Goal: Find specific page/section: Find specific page/section

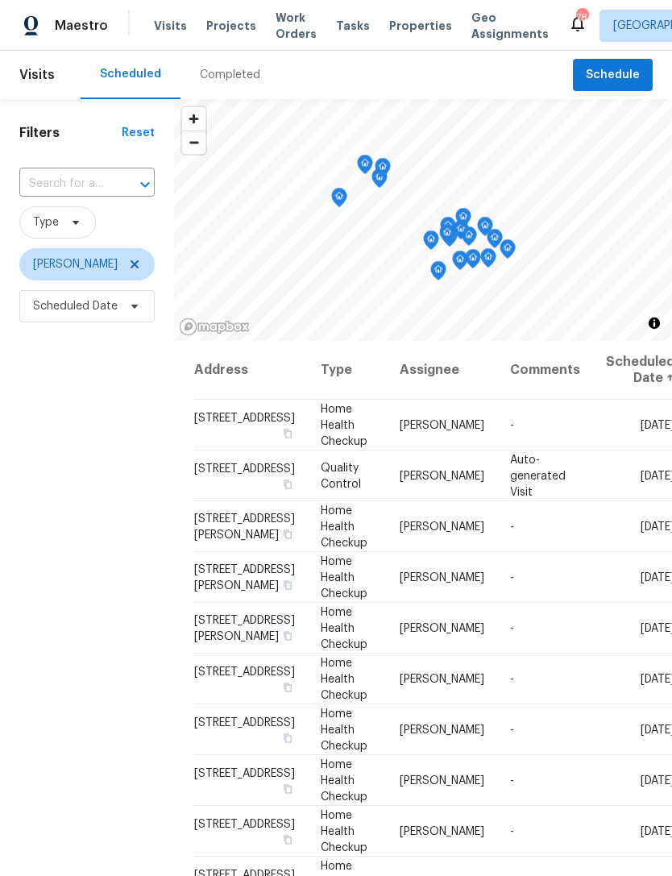
scroll to position [954, 0]
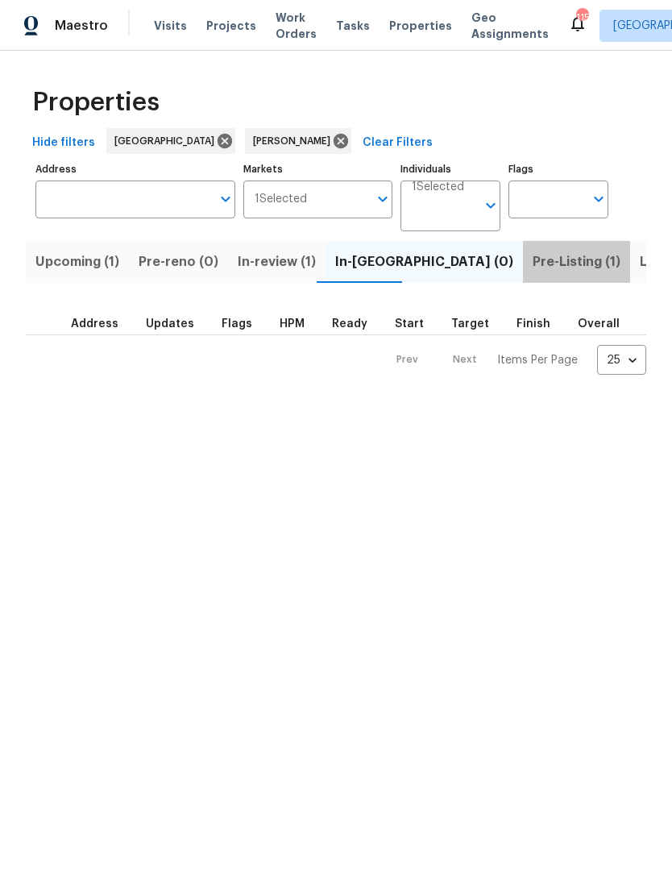
click at [533, 261] on span "Pre-Listing (1)" at bounding box center [577, 262] width 88 height 23
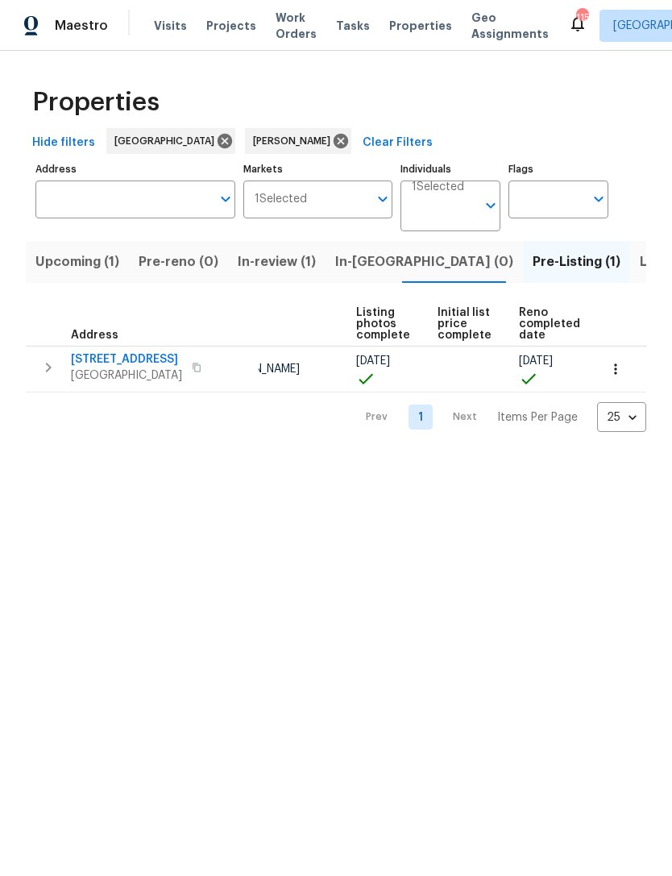
scroll to position [0, 107]
click at [640, 260] on span "Listed (12)" at bounding box center [673, 262] width 66 height 23
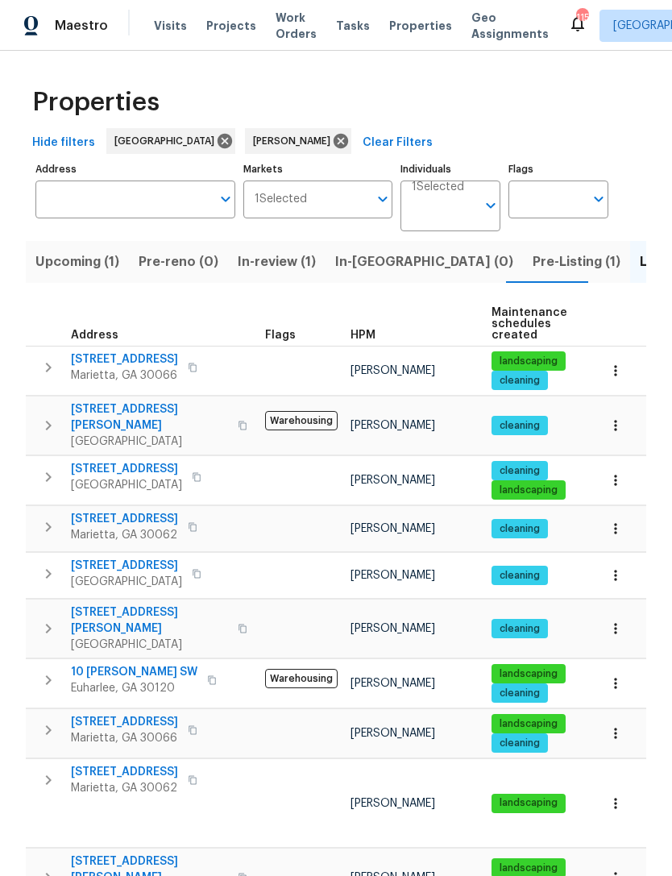
click at [133, 714] on span "692 Suholden Cir" at bounding box center [124, 722] width 107 height 16
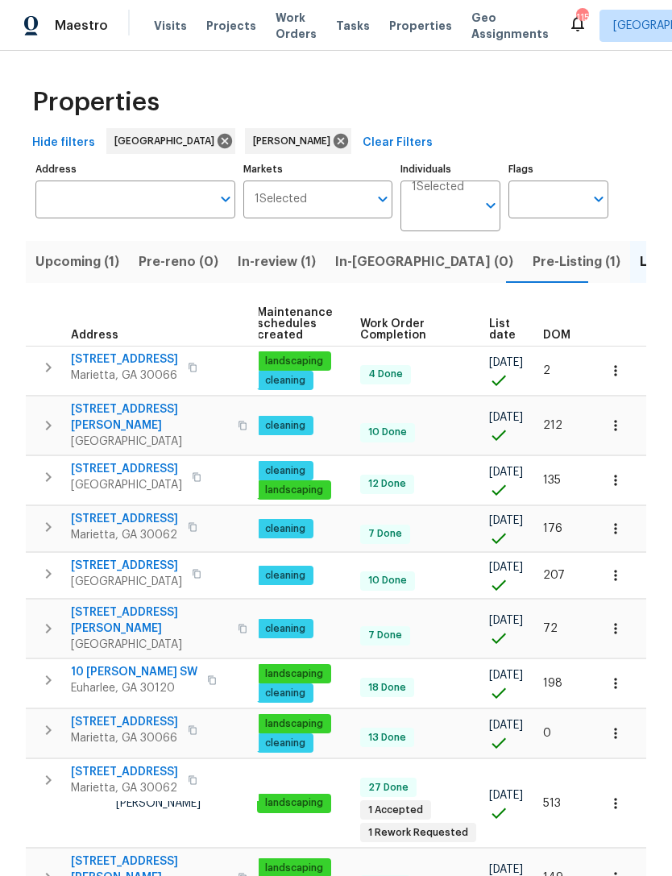
scroll to position [0, 235]
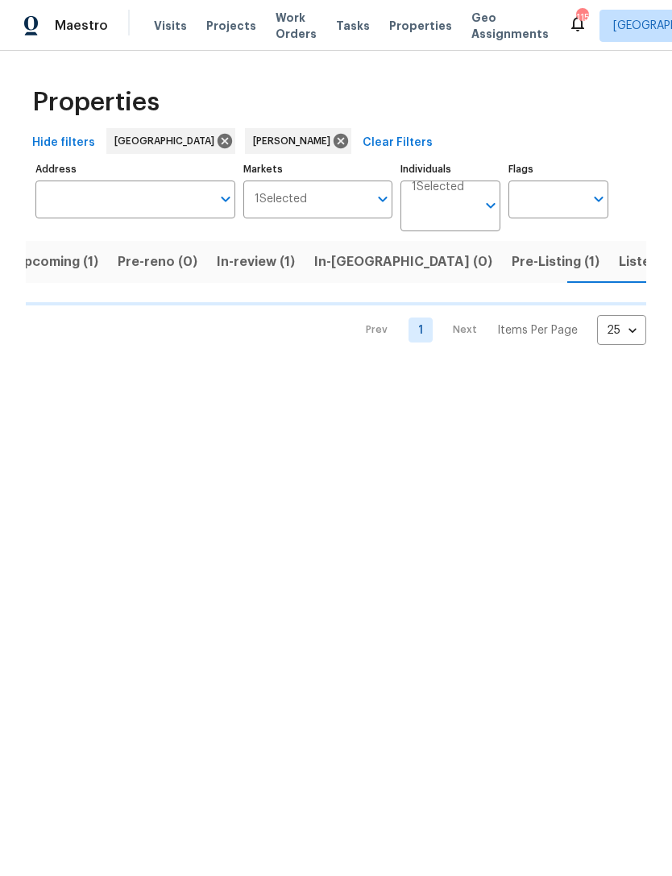
scroll to position [0, 22]
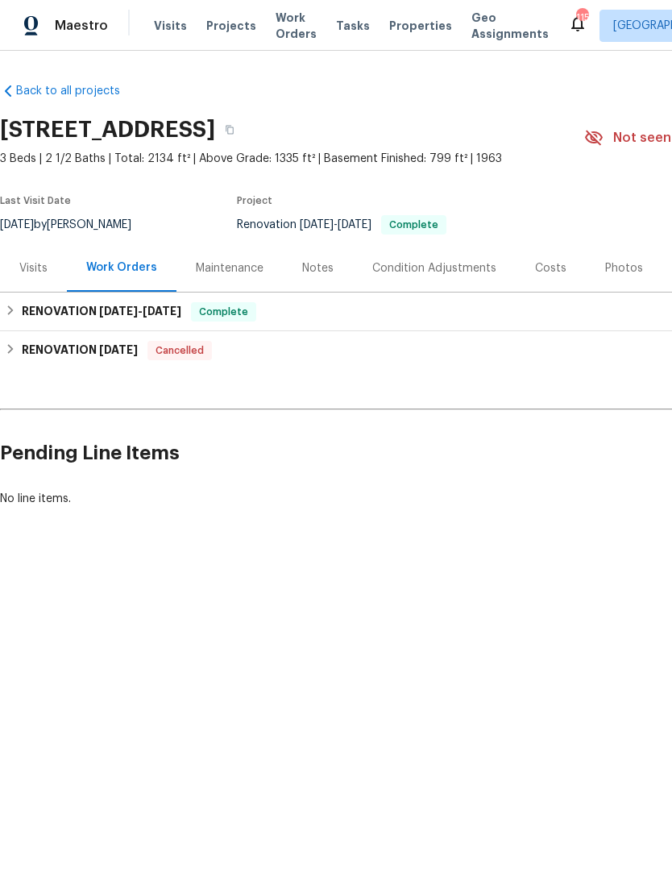
click at [38, 272] on div "Visits" at bounding box center [33, 268] width 28 height 16
